Goal: Task Accomplishment & Management: Complete application form

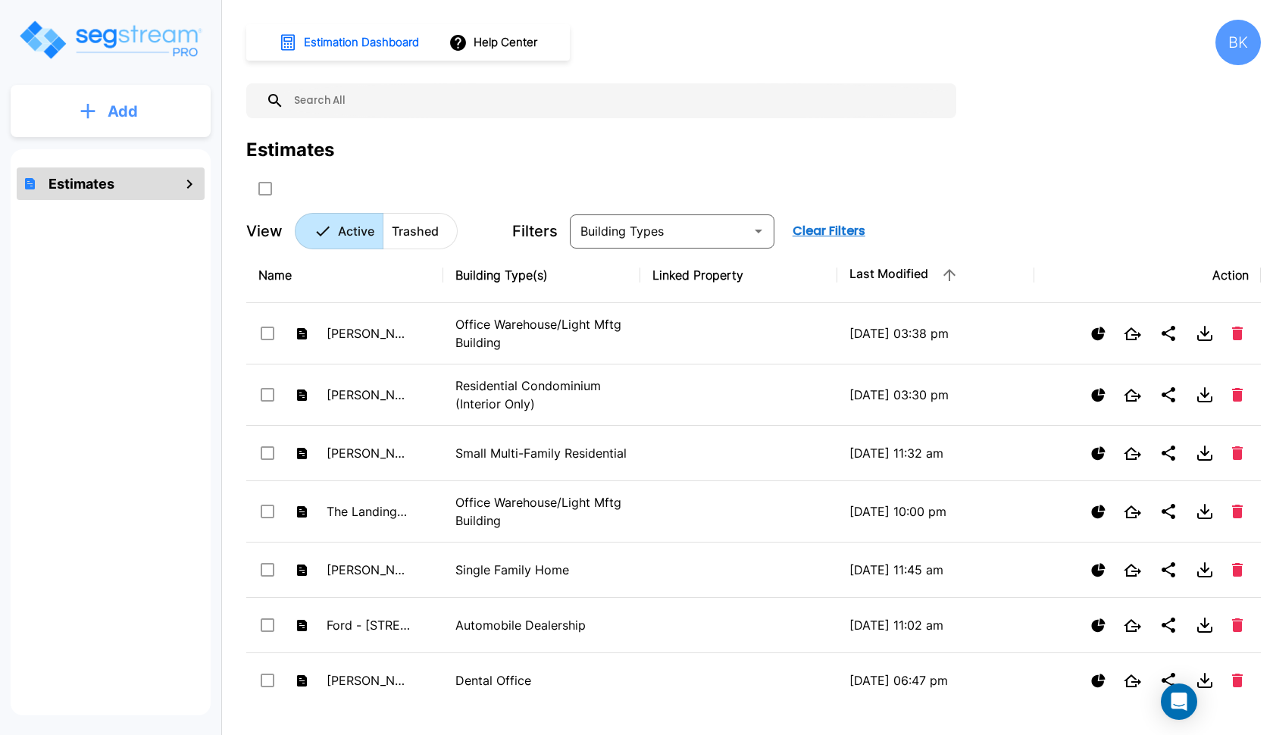
click at [76, 96] on button "Add" at bounding box center [111, 111] width 200 height 44
click at [82, 154] on p "Add Estimate" at bounding box center [119, 153] width 77 height 18
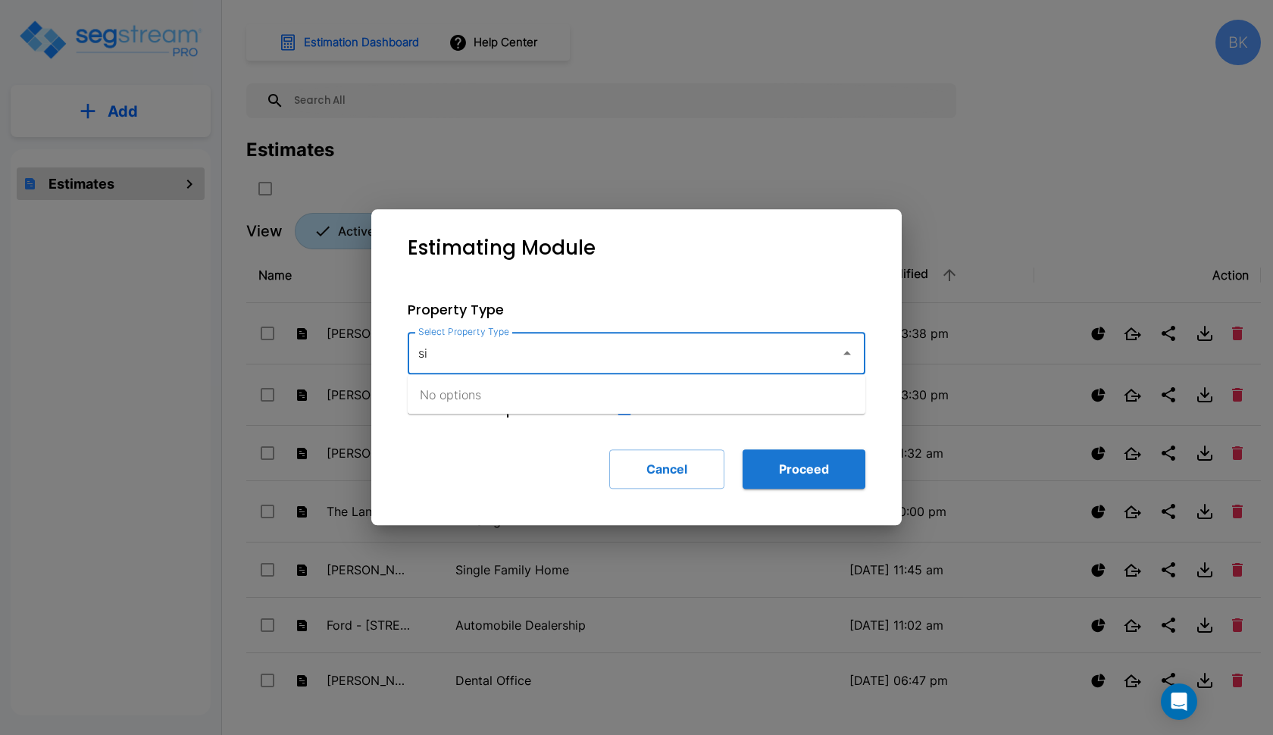
type input "sin"
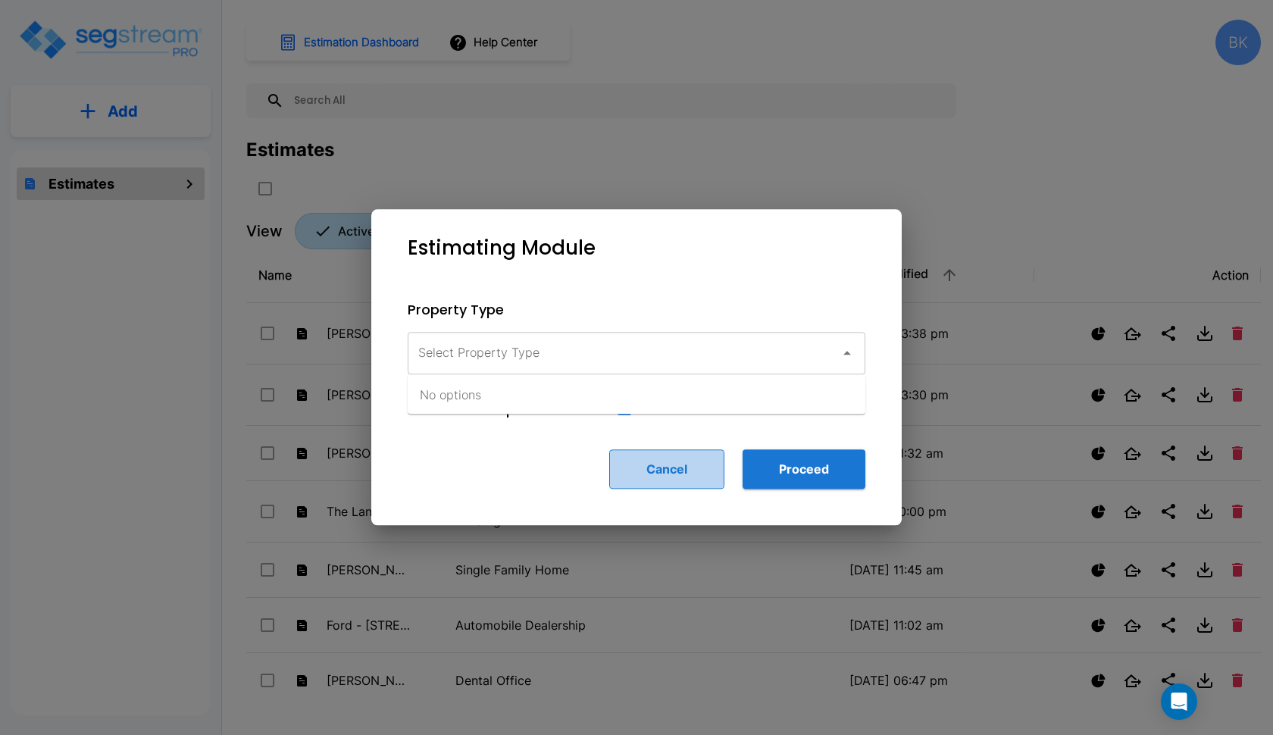
click at [658, 474] on button "Cancel" at bounding box center [666, 468] width 115 height 39
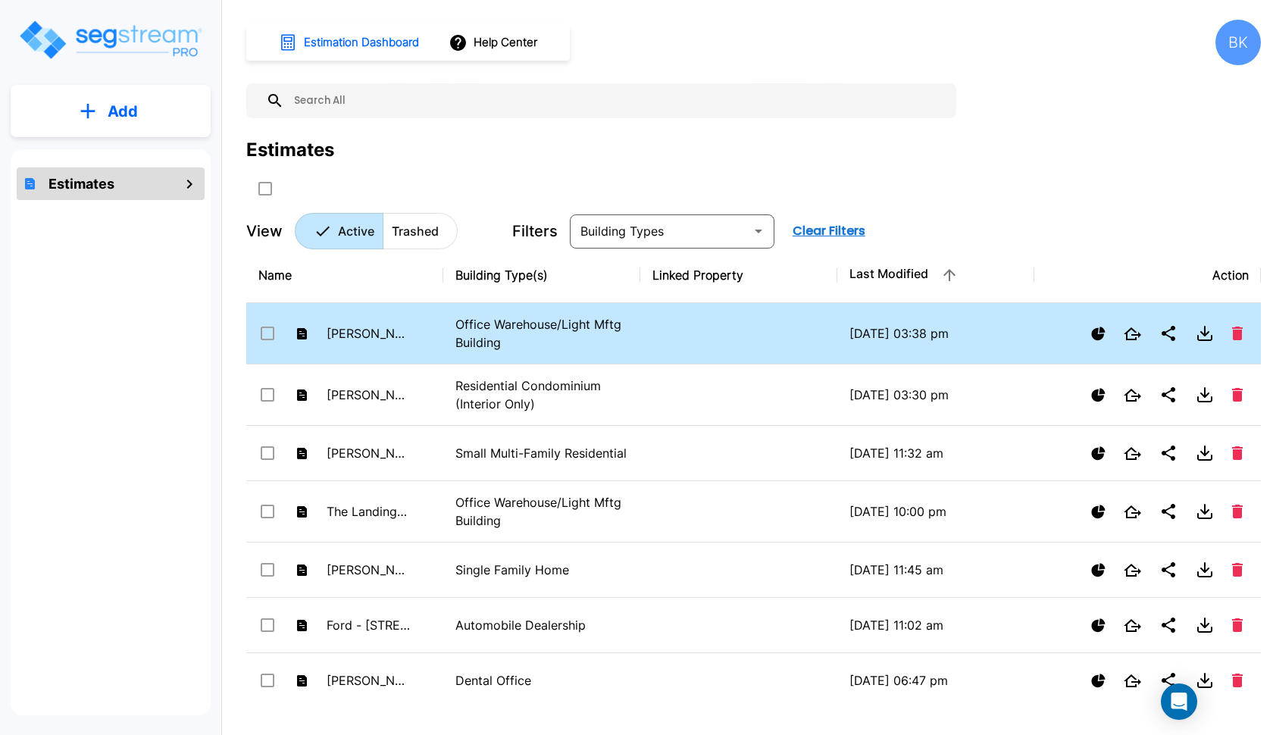
click at [498, 339] on p "Office Warehouse/Light Mftg Building" at bounding box center [541, 333] width 173 height 36
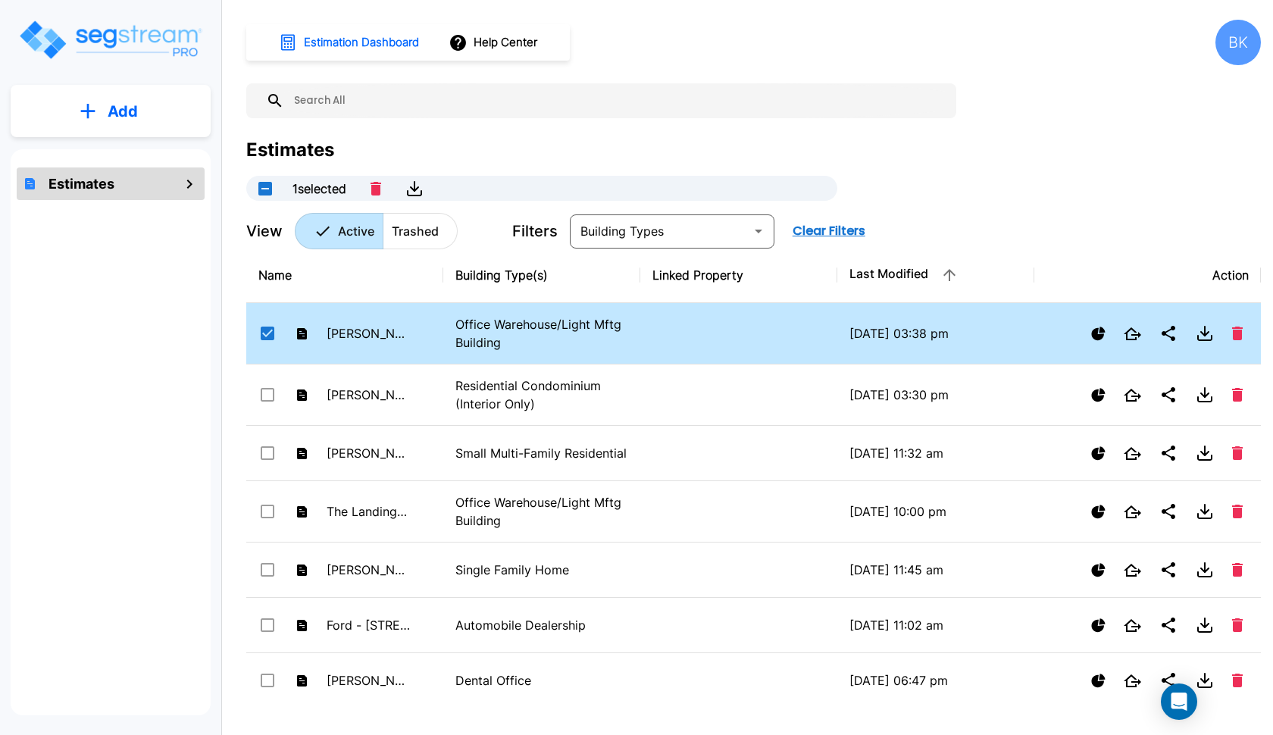
checkbox input "true"
click at [129, 45] on img "mailbox folders" at bounding box center [110, 39] width 186 height 43
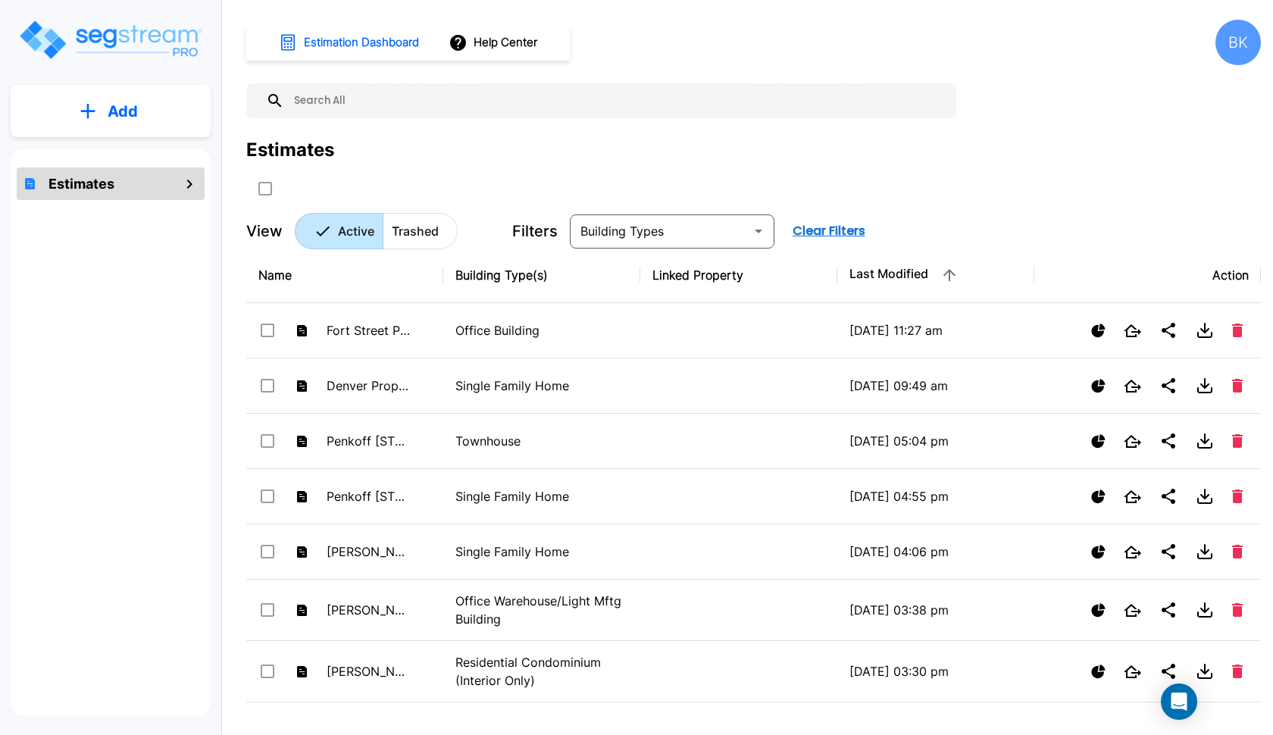
click at [152, 105] on button "Add" at bounding box center [111, 111] width 200 height 44
click at [139, 152] on p "Add Estimate" at bounding box center [119, 153] width 77 height 18
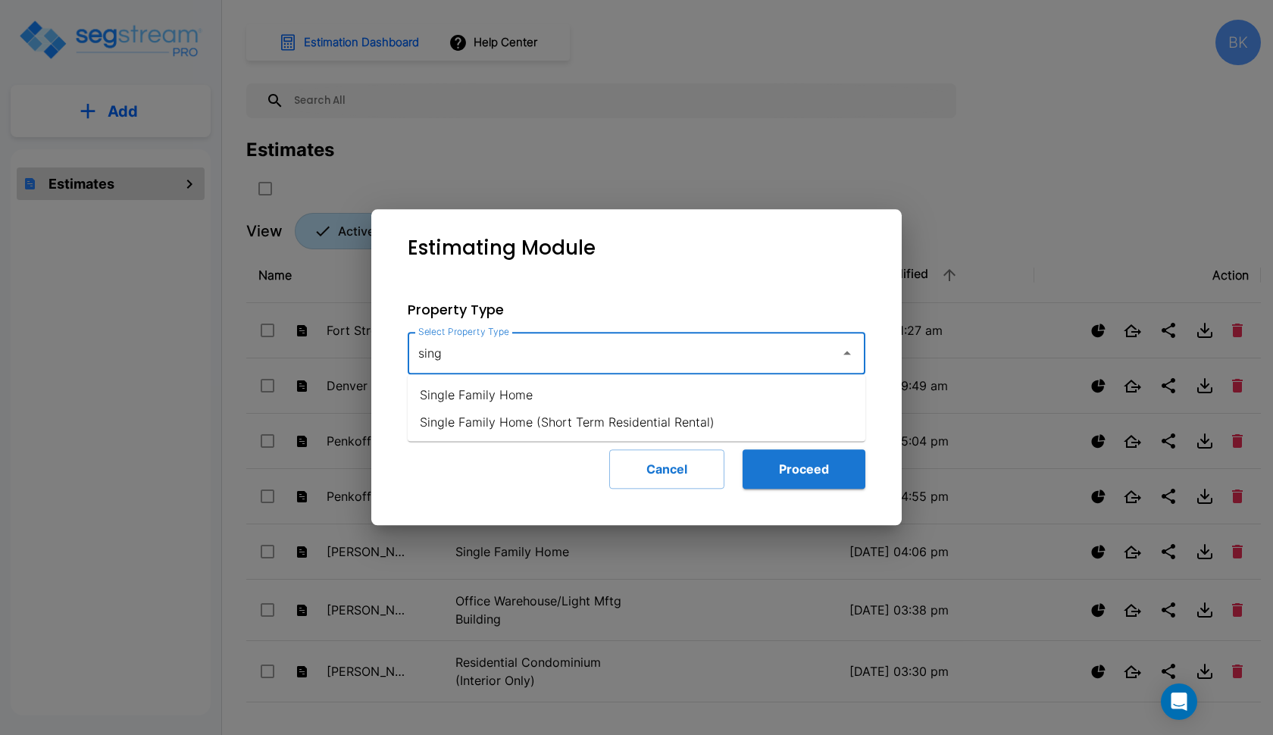
click at [545, 393] on li "Single Family Home" at bounding box center [637, 394] width 458 height 27
click at [602, 361] on input "Single Family Home" at bounding box center [619, 353] width 411 height 29
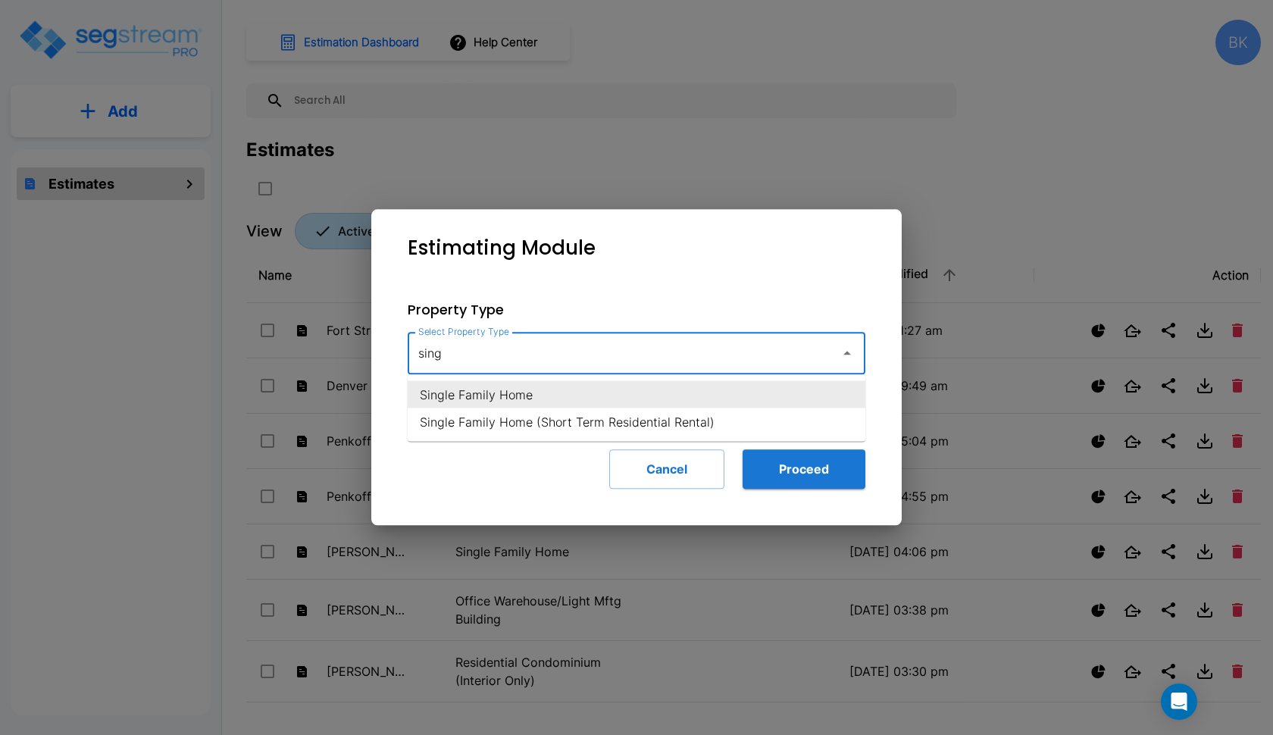
click at [615, 383] on li "Single Family Home" at bounding box center [637, 394] width 458 height 27
type input "Single Family Home"
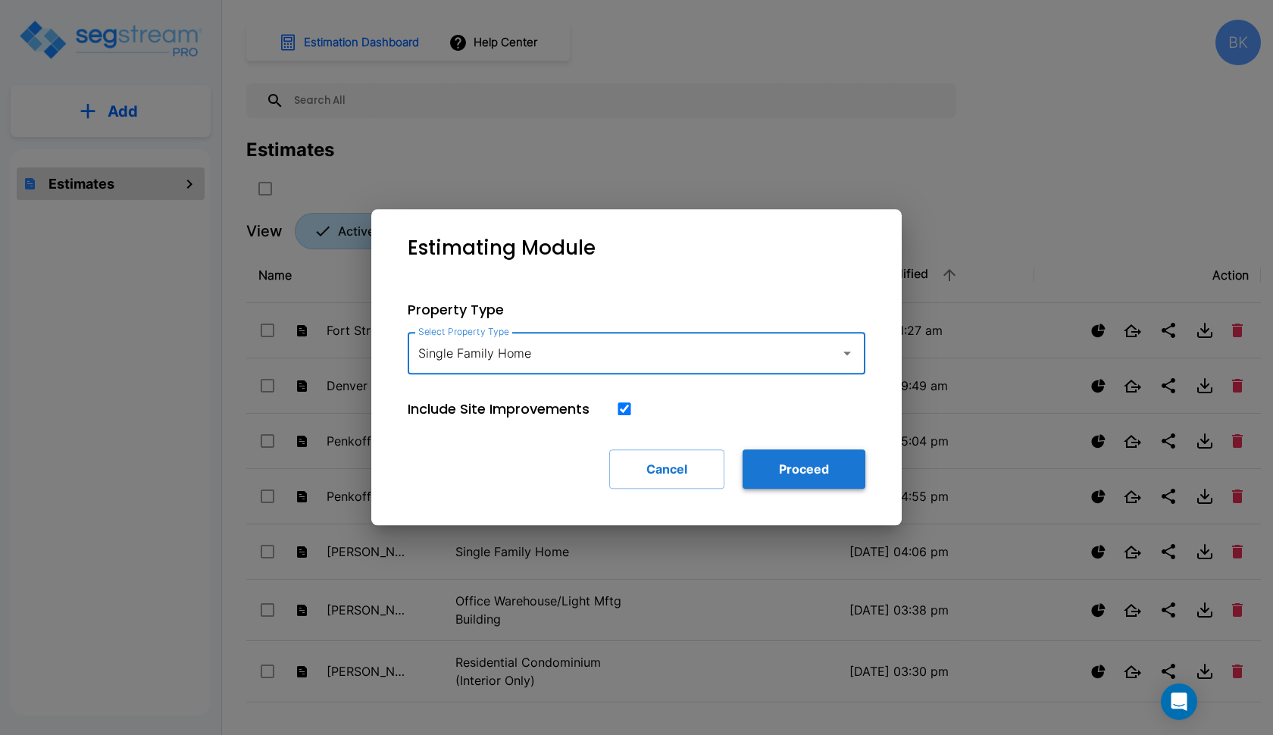
click at [806, 480] on button "Proceed" at bounding box center [803, 468] width 123 height 39
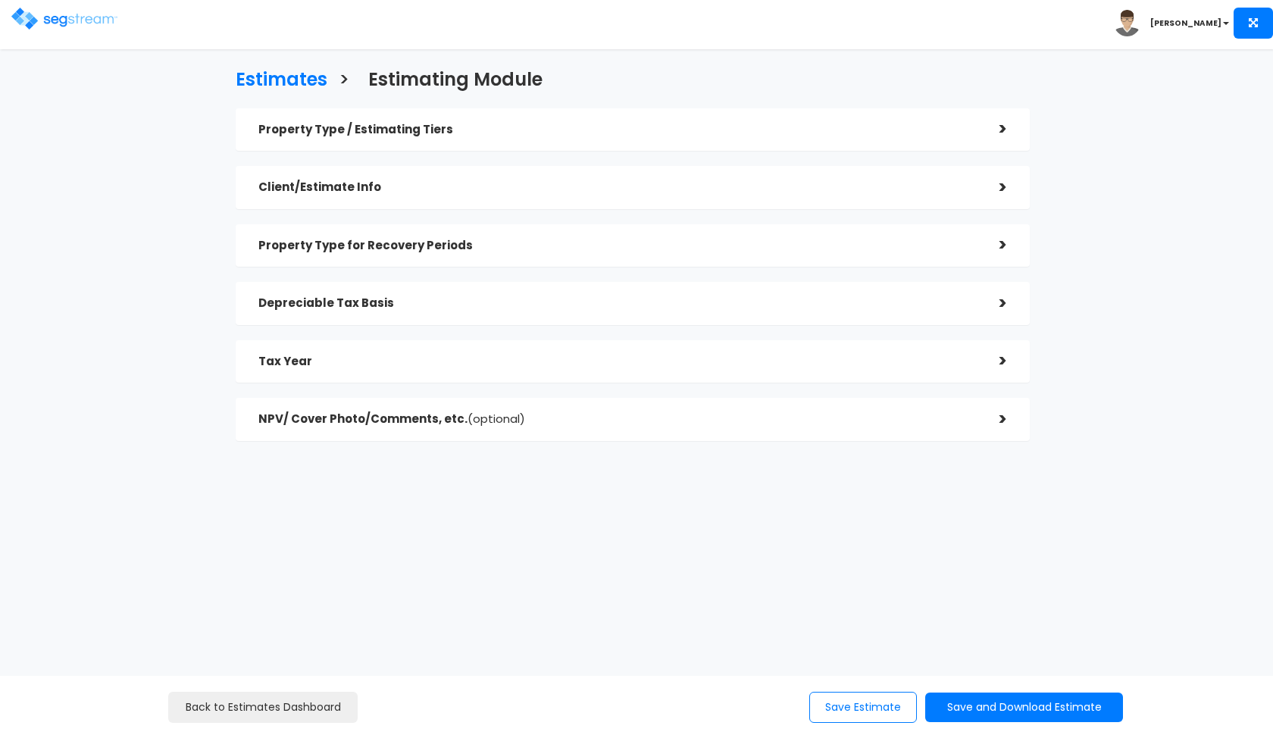
checkbox input "true"
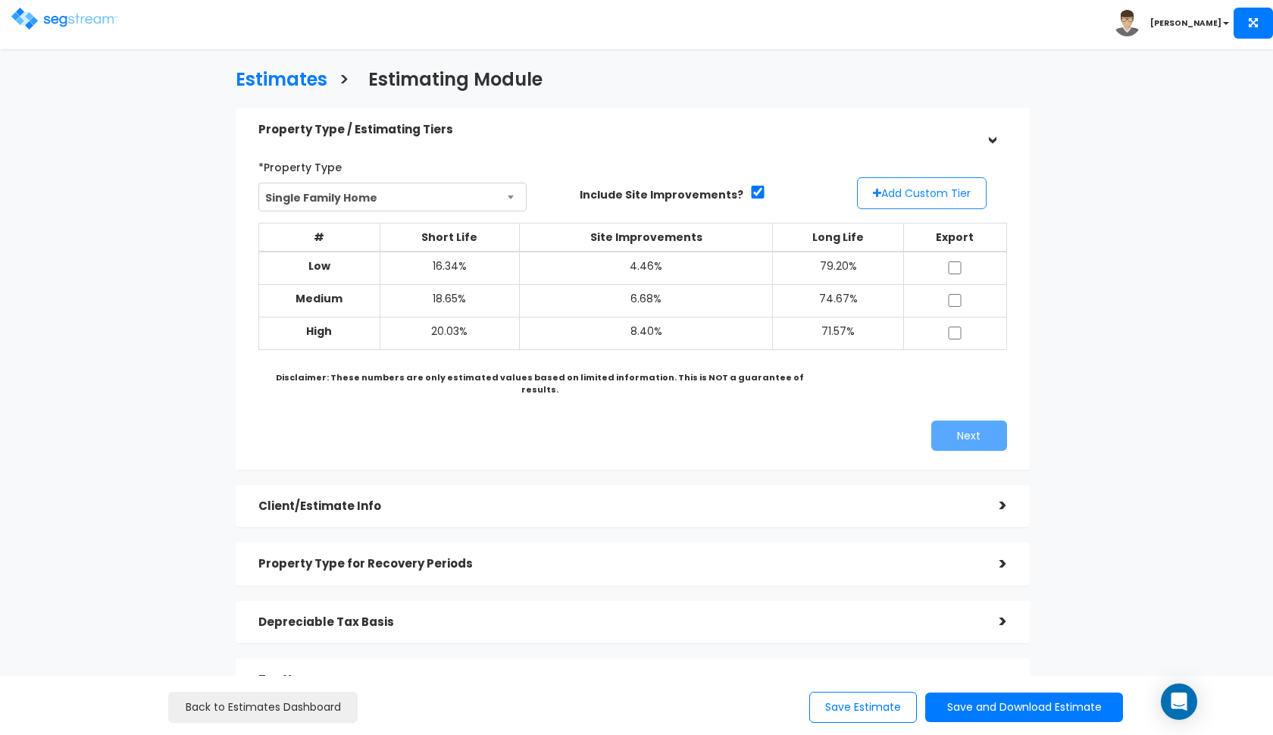
click at [907, 200] on button "Add Custom Tier" at bounding box center [922, 193] width 130 height 32
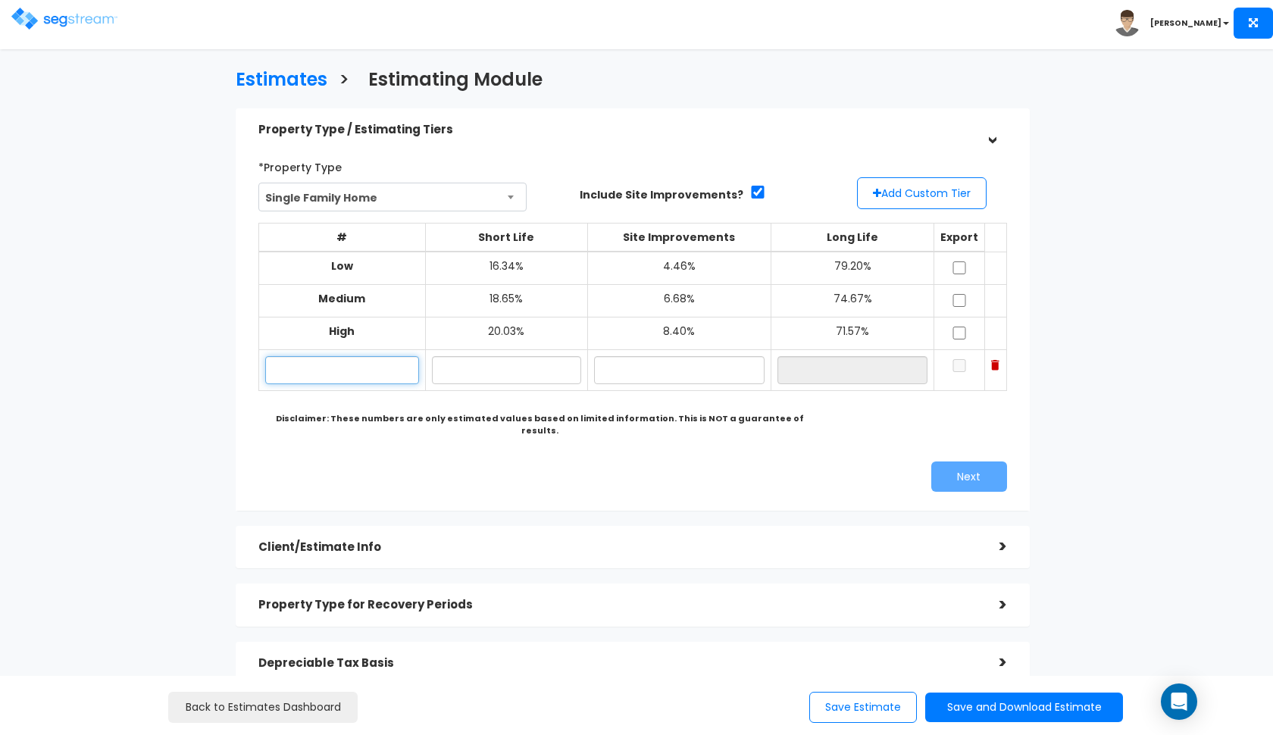
click at [364, 359] on input "text" at bounding box center [342, 370] width 154 height 28
paste input "2 cr 2148 Alpine, Az. 85920"
type input "2 County Road 2148"
click at [544, 357] on input "text" at bounding box center [506, 370] width 149 height 28
type input "18.90%"
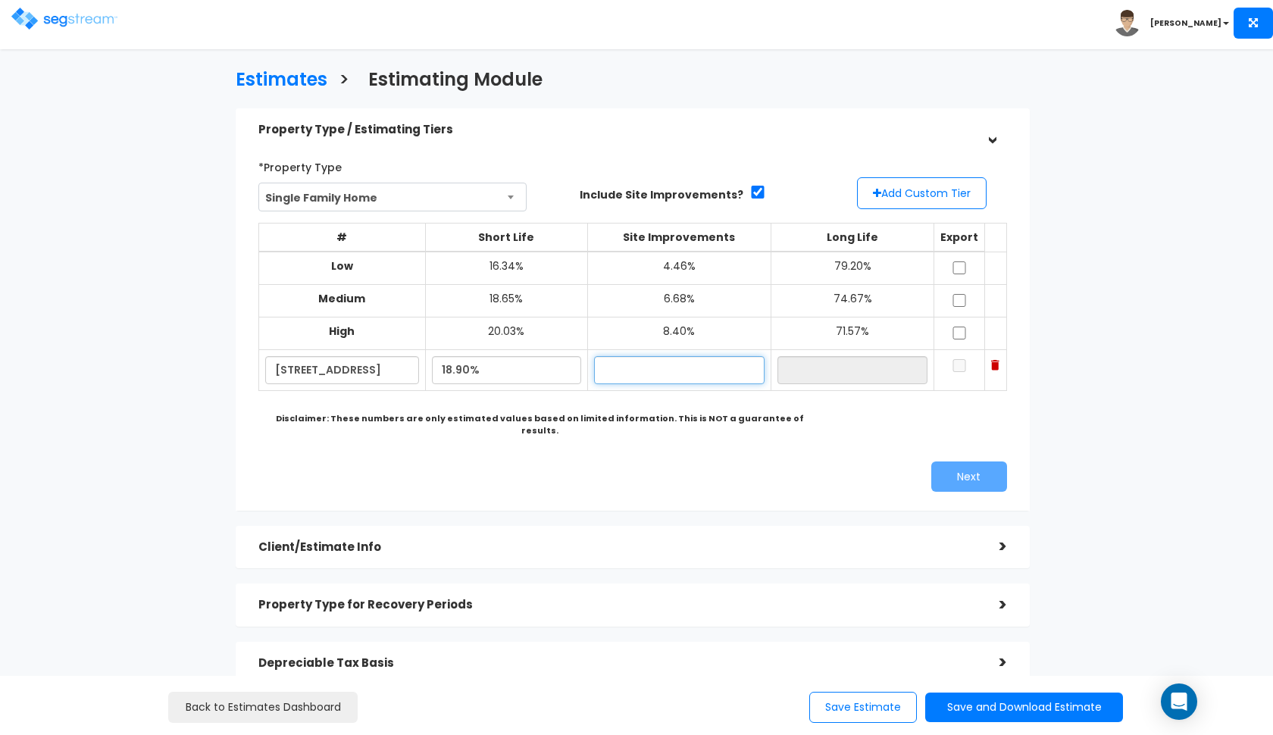
click at [667, 361] on input "text" at bounding box center [679, 370] width 170 height 28
type input "5"
type input "4.90%"
type input "76.20%"
click at [711, 435] on div "*Property Type Single Family Home Assisted/Senior Living Auto Repair Shop Auto …" at bounding box center [632, 323] width 771 height 352
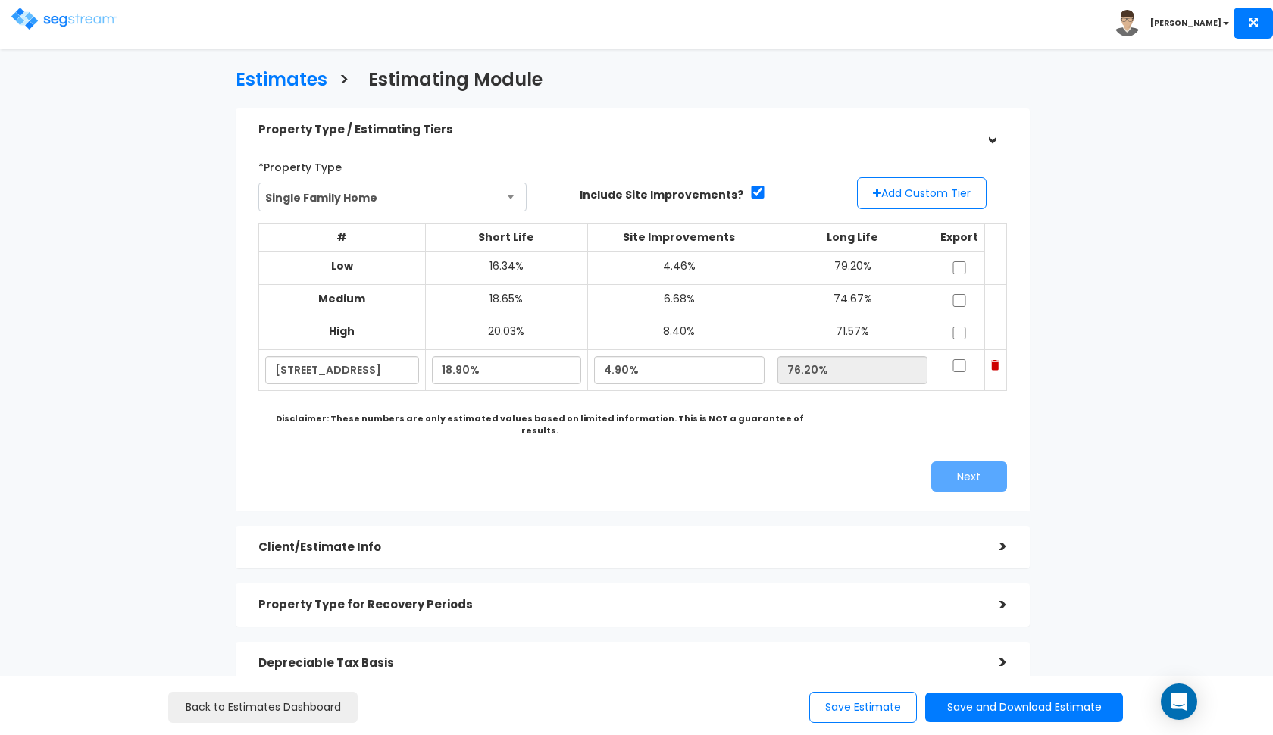
click at [961, 269] on input "checkbox" at bounding box center [959, 267] width 15 height 13
checkbox input "true"
click at [961, 294] on input "checkbox" at bounding box center [959, 300] width 15 height 13
checkbox input "true"
click at [961, 327] on input "checkbox" at bounding box center [959, 333] width 15 height 13
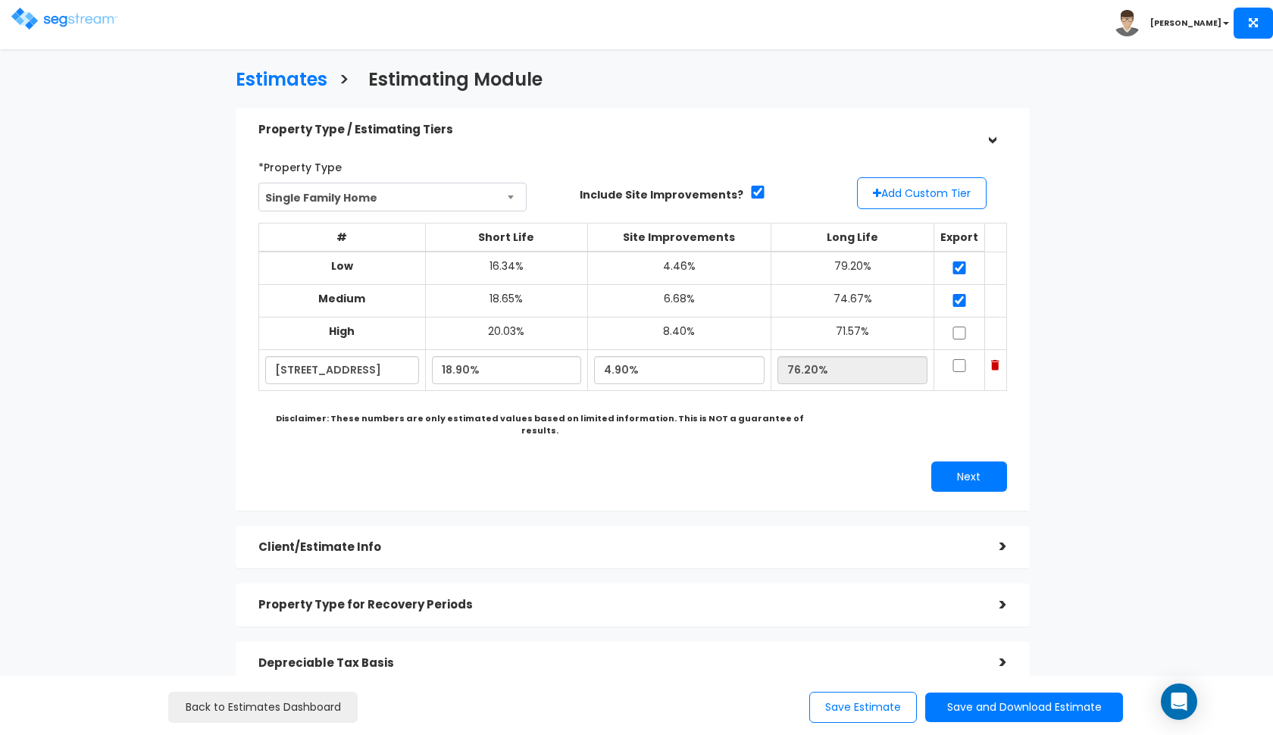
checkbox input "true"
click at [960, 359] on input "checkbox" at bounding box center [959, 365] width 15 height 13
checkbox input "true"
click at [949, 461] on button "Next" at bounding box center [969, 476] width 76 height 30
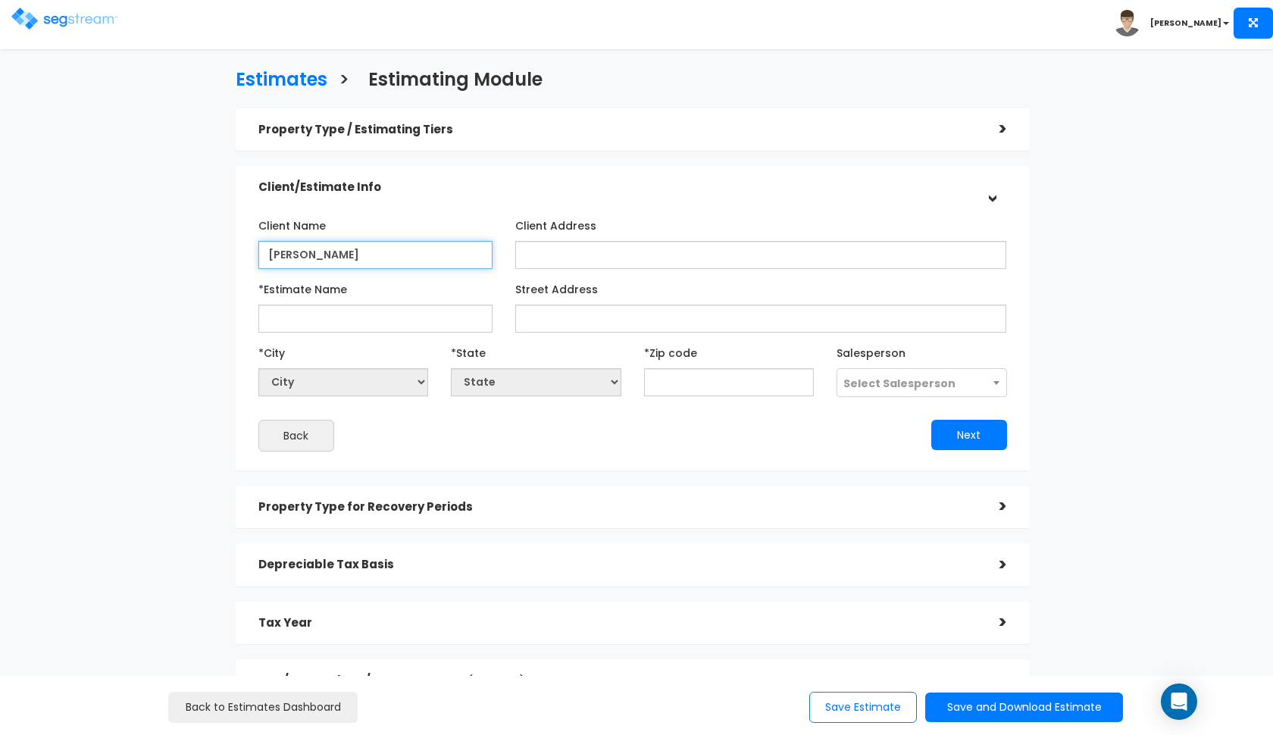
type input "Kyle"
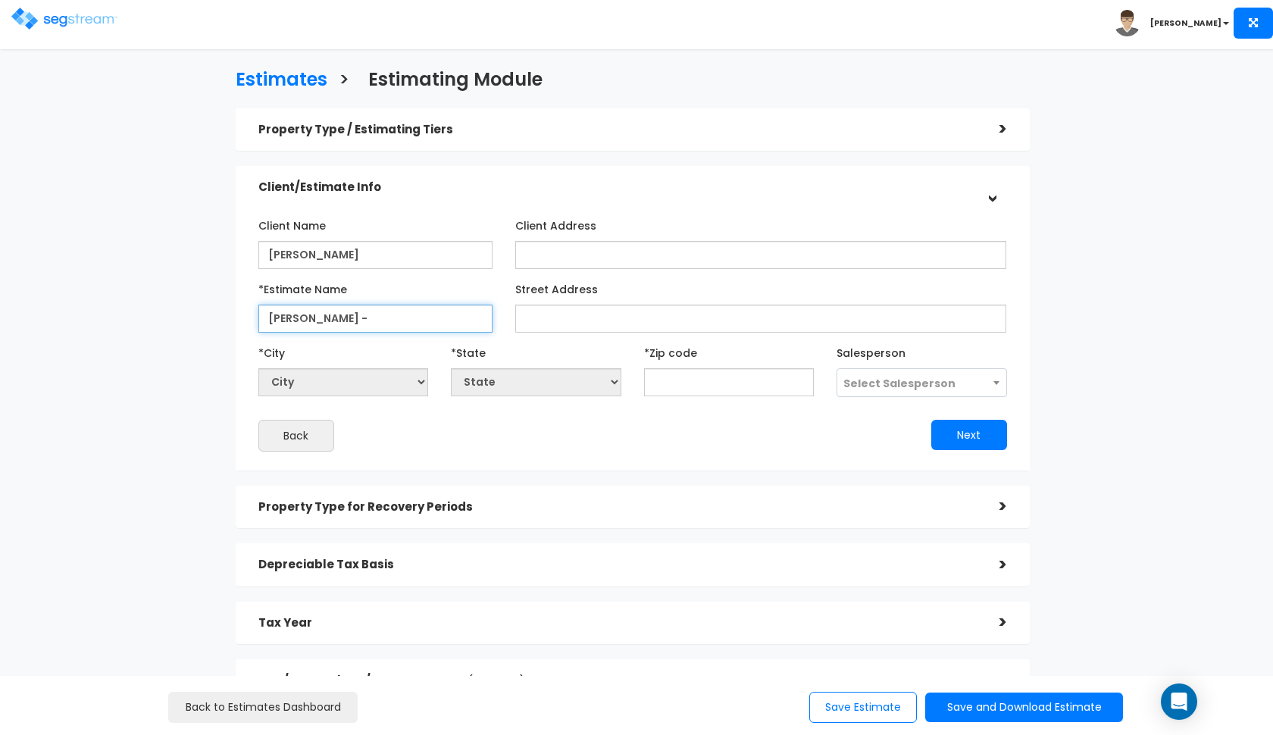
paste input "2 cr 2148 Alpine, Az. 85920"
type input "Kyle - 2 cr 2148"
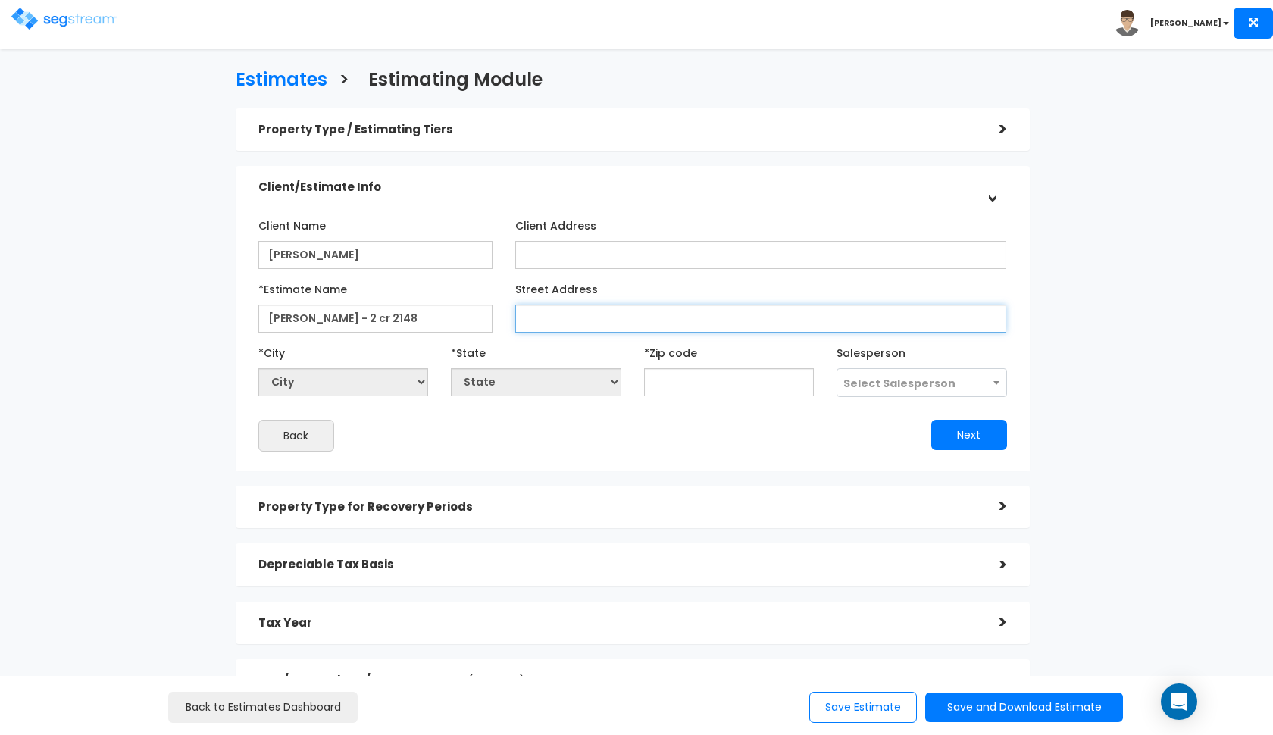
paste input "2 cr 2148 Alpine, Az. 85920"
click at [545, 317] on input "2 cr 2148 Alpine, Az. 85920" at bounding box center [761, 319] width 492 height 28
type input "2 Country Road 2148 Alpine, Az. 85920"
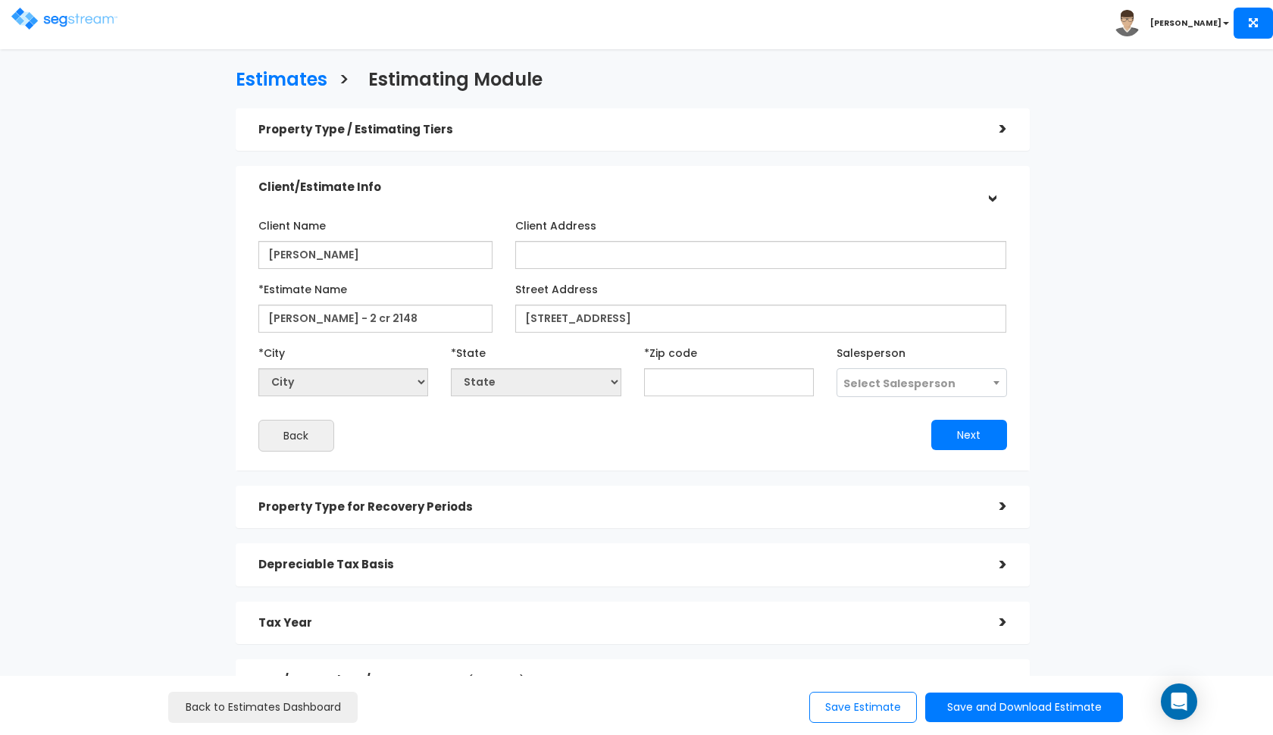
click at [491, 114] on div "Property Type / Estimating Tiers >" at bounding box center [633, 129] width 794 height 43
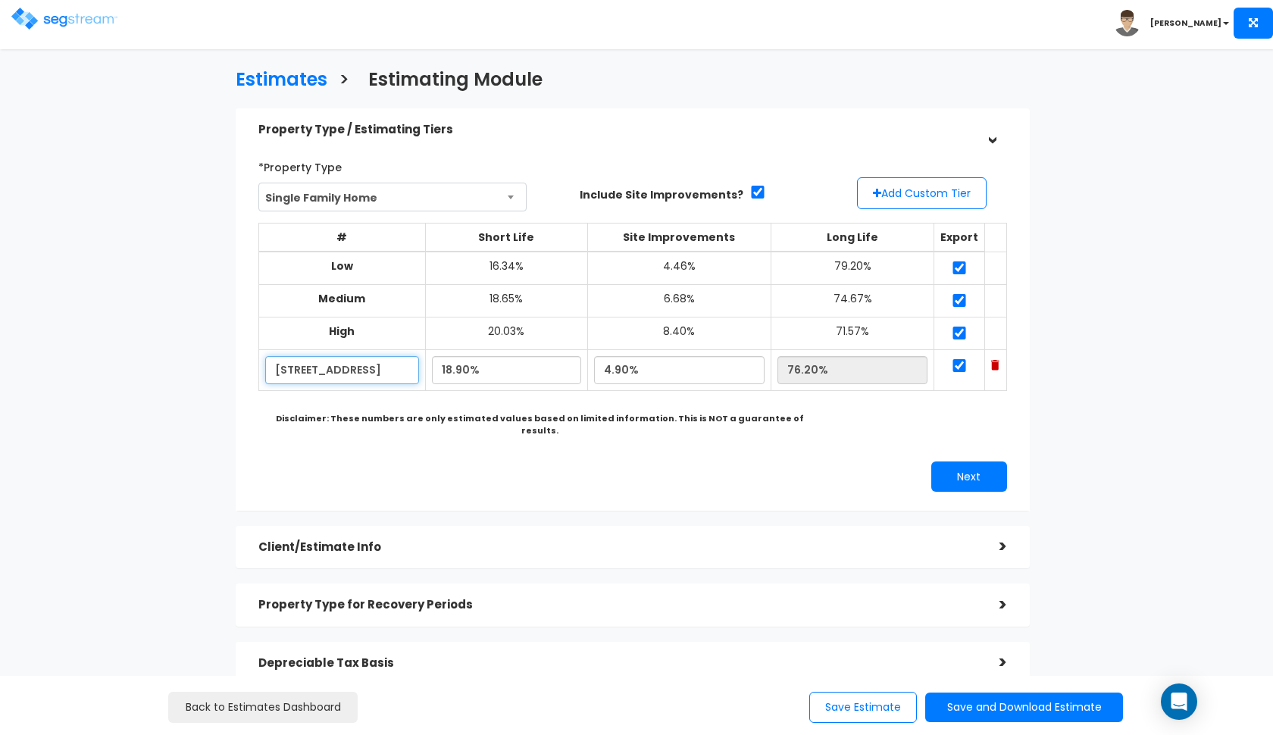
click at [315, 365] on input "2 County Road 2148" at bounding box center [342, 370] width 154 height 28
type input "2 Country Road 2148"
click at [961, 463] on button "Next" at bounding box center [969, 476] width 76 height 30
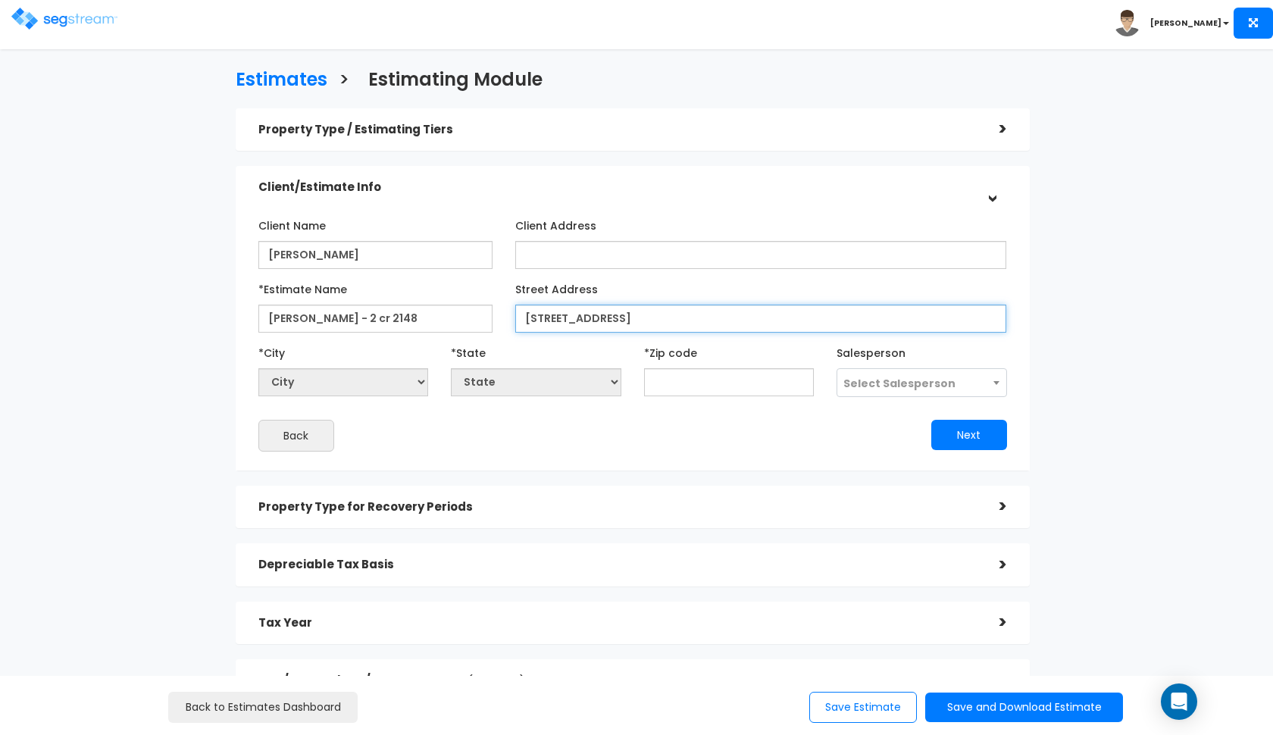
drag, startPoint x: 737, startPoint y: 313, endPoint x: 696, endPoint y: 313, distance: 40.9
click at [696, 313] on input "2 Country Road 2148 Alpine, Az. 85920" at bounding box center [761, 319] width 492 height 28
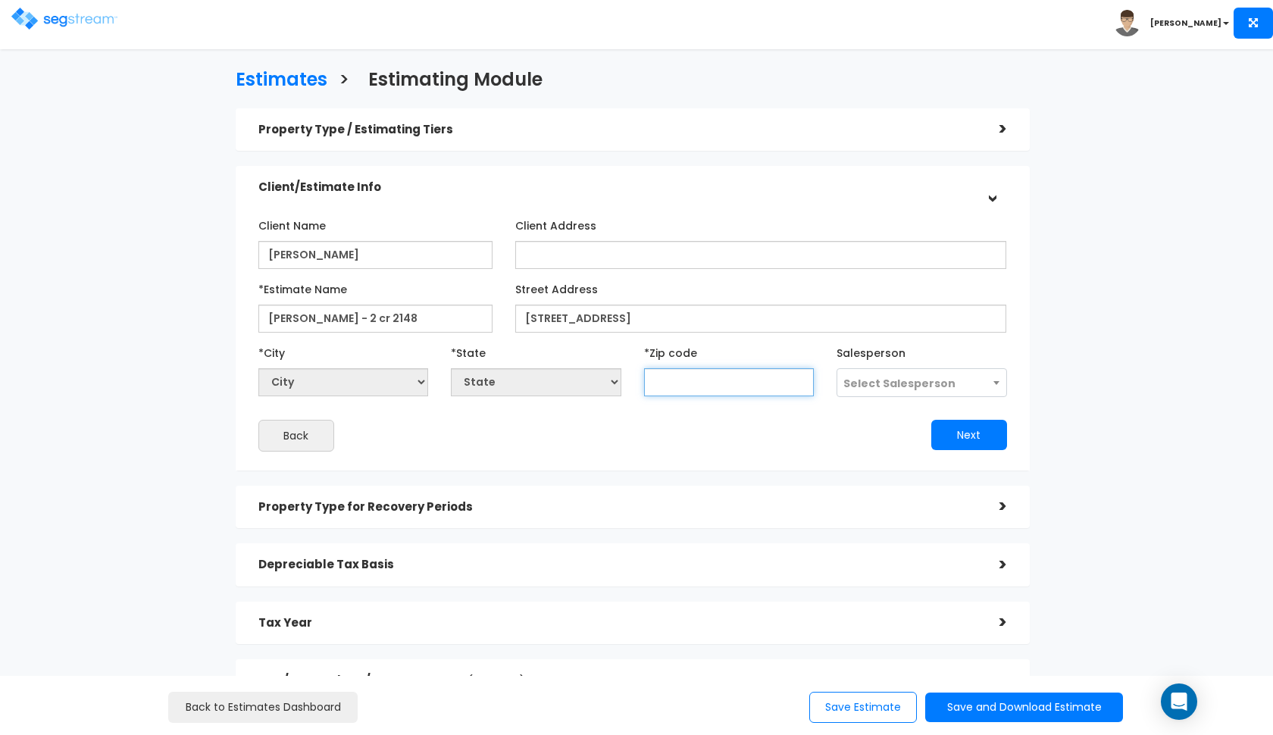
paste input "85920"
type input "85920"
select select "AZ"
type input "85920"
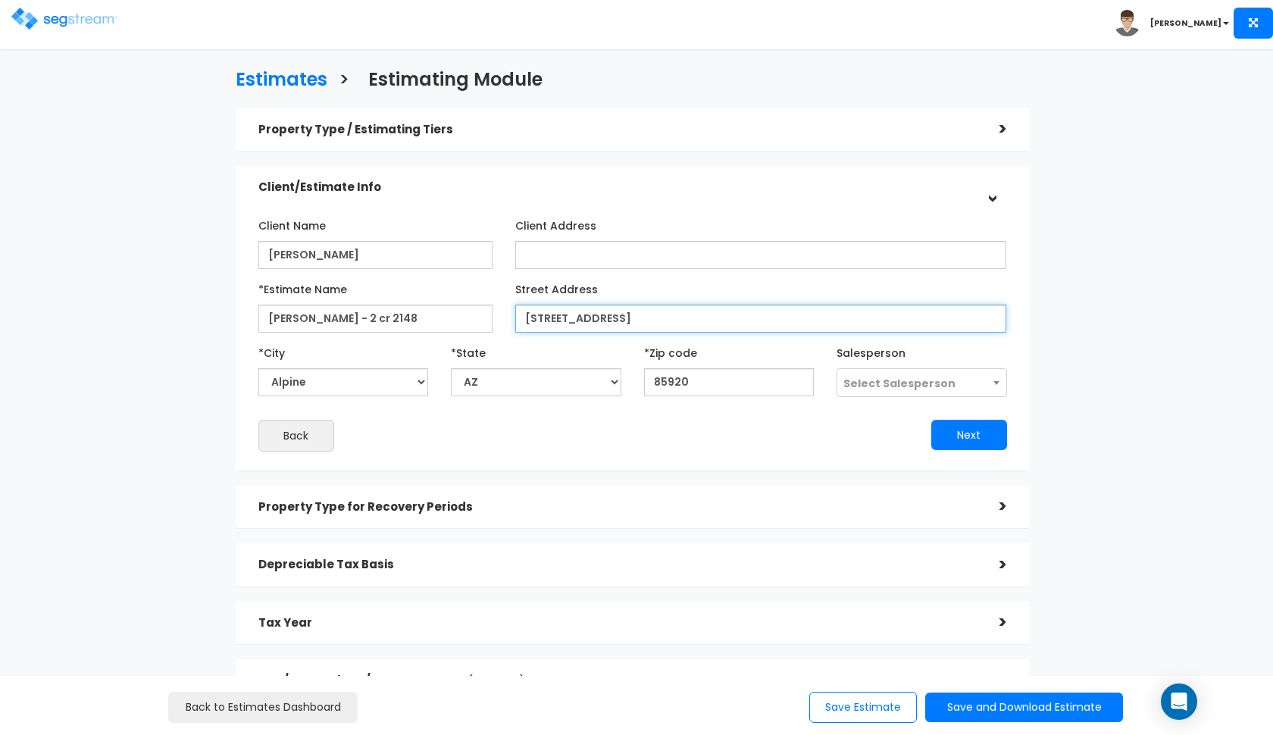
drag, startPoint x: 757, startPoint y: 317, endPoint x: 639, endPoint y: 317, distance: 117.4
click at [639, 317] on input "2 Country Road 2148 Alpine, Az. 85920" at bounding box center [761, 319] width 492 height 28
type input "2 Country Road 2148"
click at [856, 373] on span "Select Salesperson" at bounding box center [921, 383] width 169 height 29
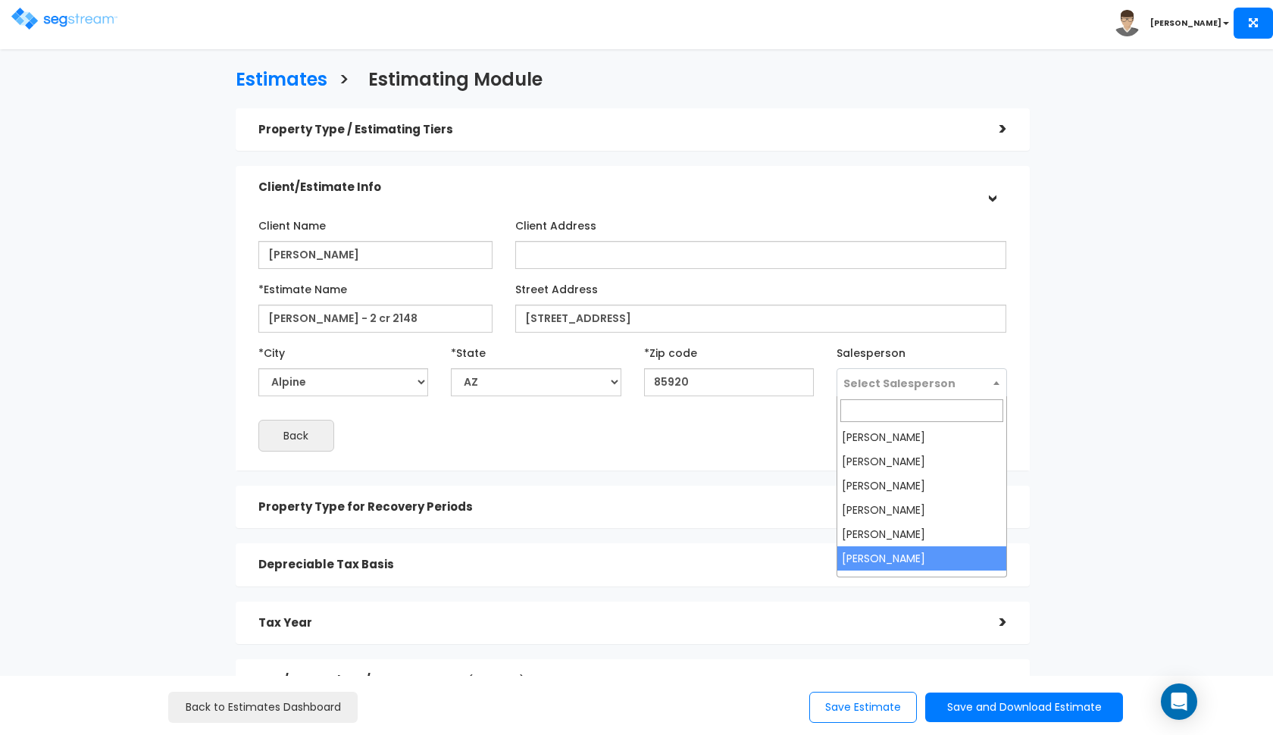
select select "190"
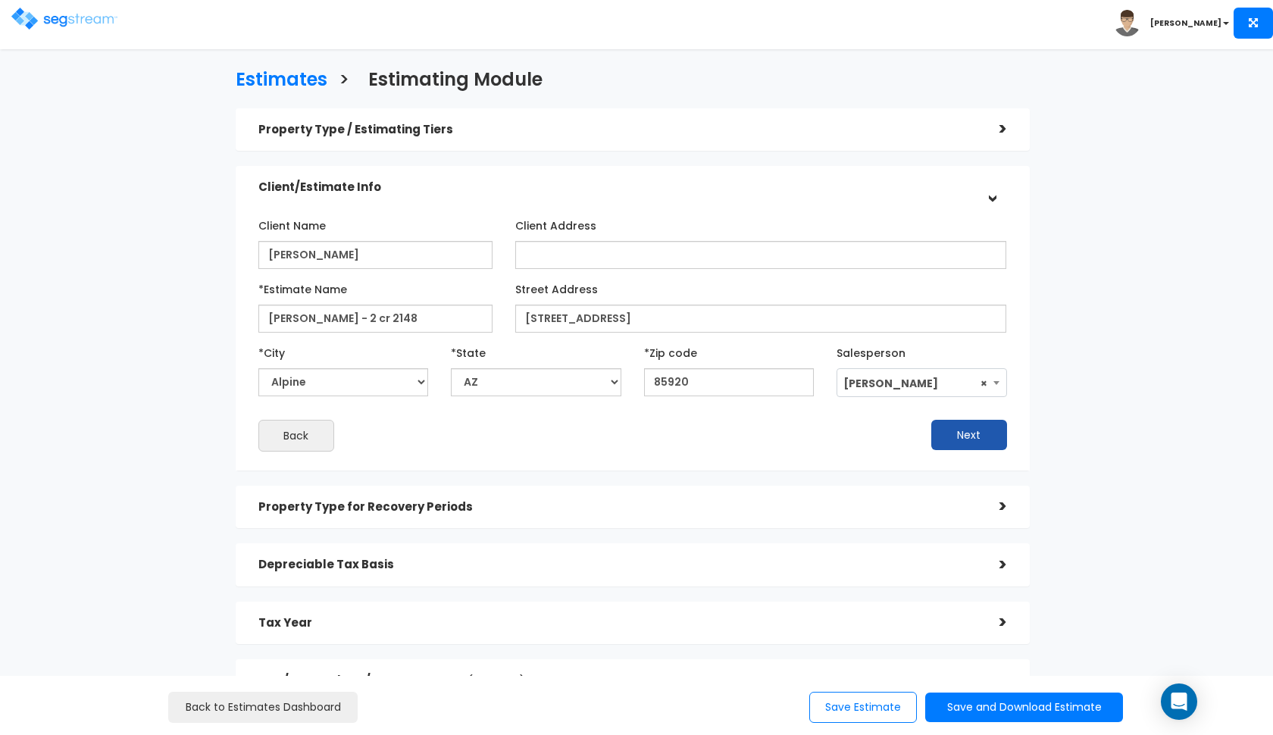
click at [978, 430] on button "Next" at bounding box center [969, 435] width 76 height 30
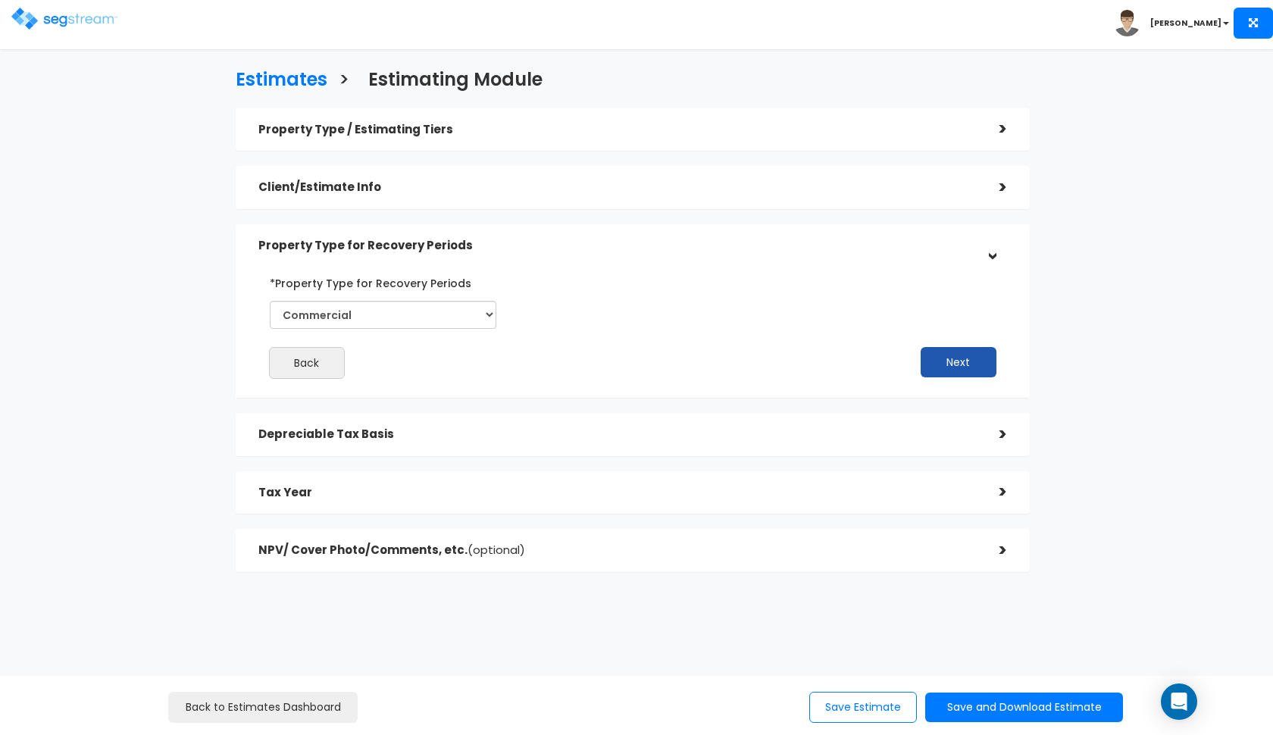
click at [945, 355] on button "Next" at bounding box center [958, 362] width 76 height 30
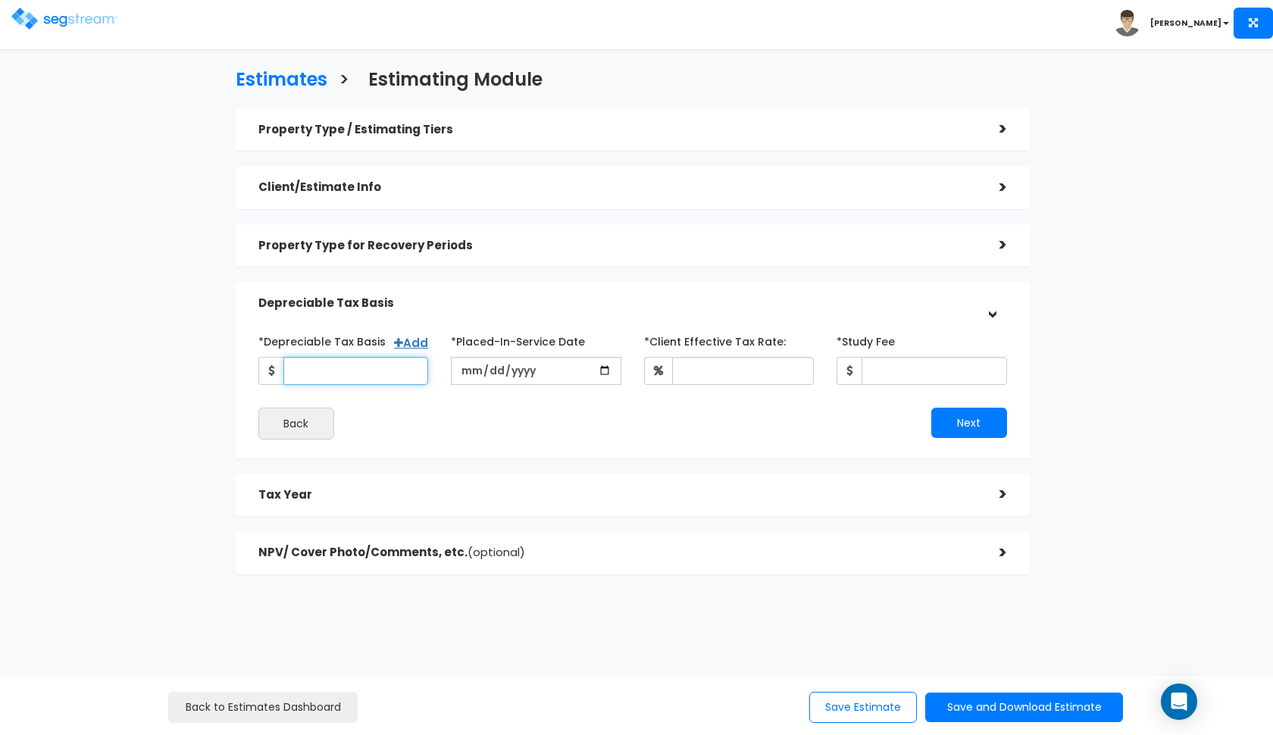
click at [343, 362] on input "*Depreciable Tax Basis" at bounding box center [355, 371] width 145 height 28
